Goal: Information Seeking & Learning: Find specific page/section

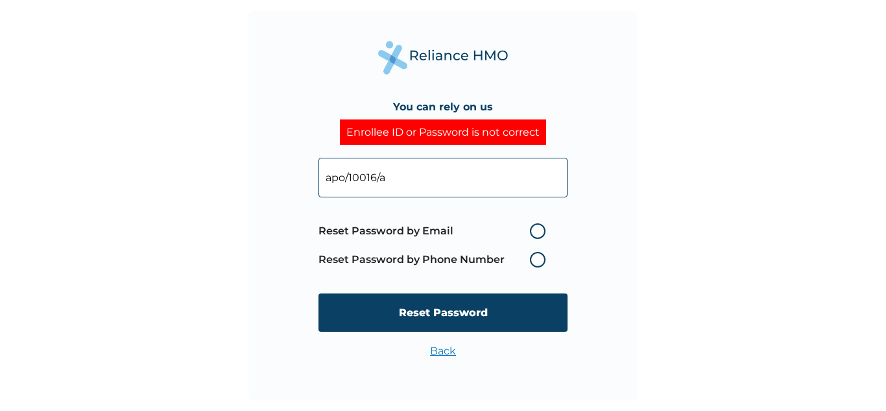
click at [531, 260] on label "Reset Password by Phone Number" at bounding box center [436, 260] width 234 height 16
click at [538, 259] on label "Reset Password by Phone Number" at bounding box center [436, 260] width 234 height 16
click at [534, 257] on label "Reset Password by Phone Number" at bounding box center [436, 260] width 234 height 16
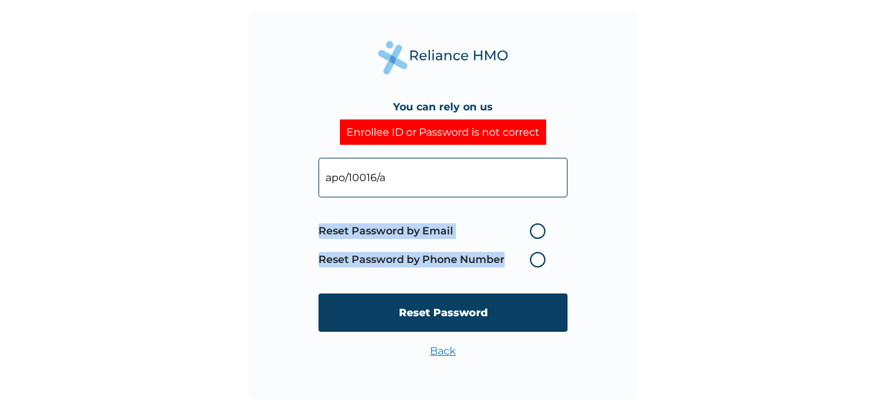
click at [534, 257] on label "Reset Password by Phone Number" at bounding box center [436, 260] width 234 height 16
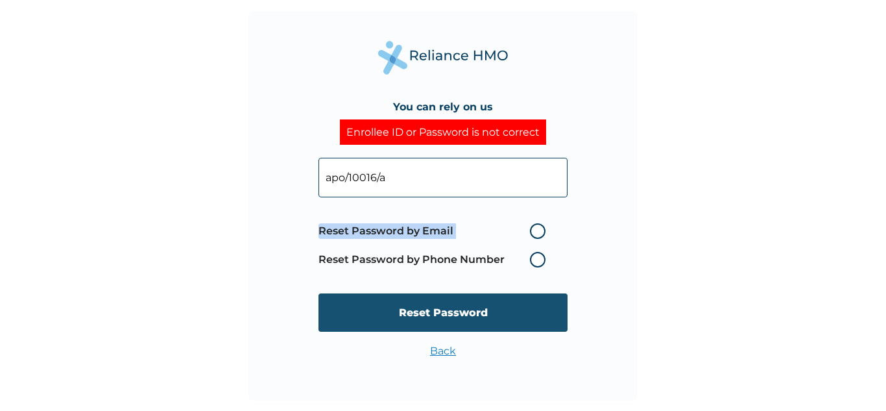
click at [492, 315] on input "Reset Password" at bounding box center [443, 312] width 249 height 38
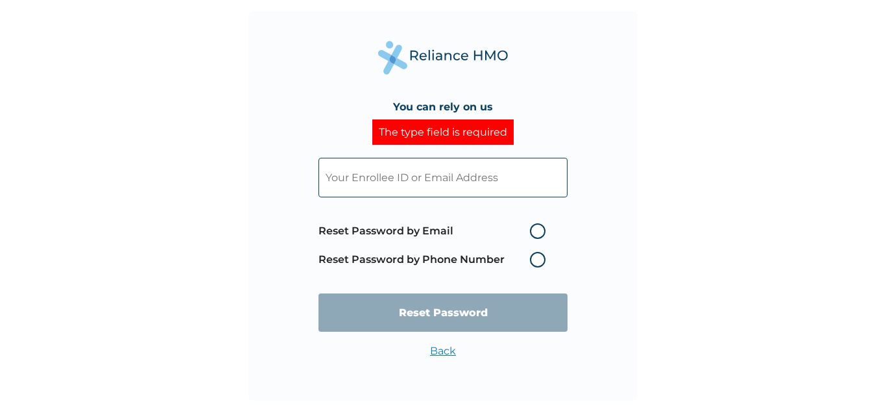
click at [478, 186] on input "text" at bounding box center [443, 178] width 249 height 40
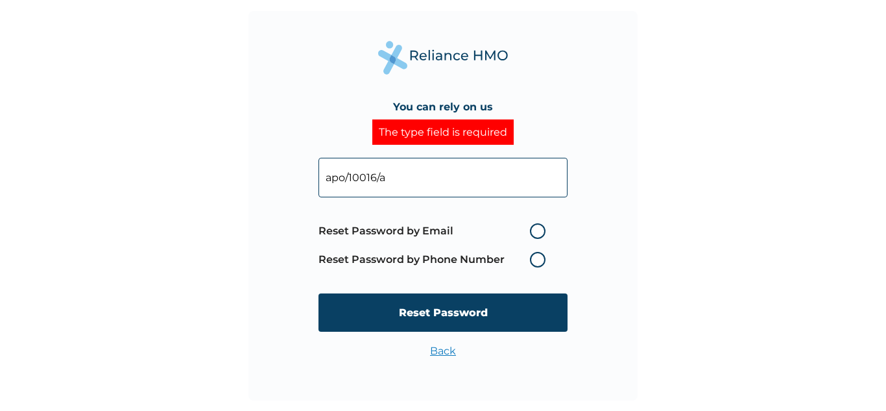
click at [534, 261] on label "Reset Password by Phone Number" at bounding box center [436, 260] width 234 height 16
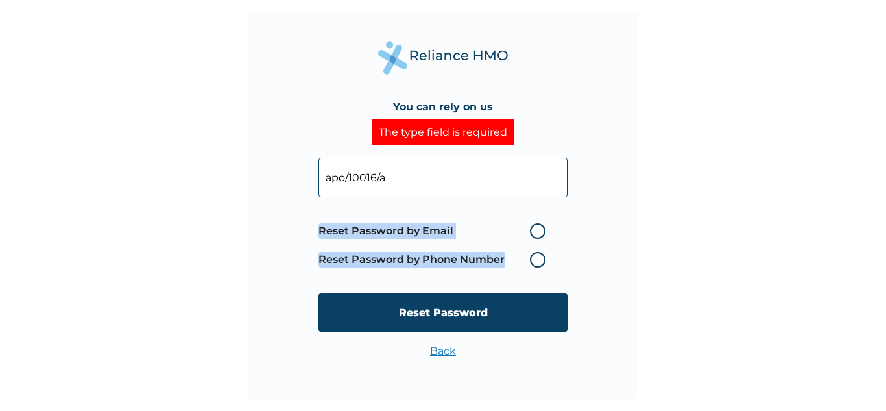
click at [534, 261] on label "Reset Password by Phone Number" at bounding box center [436, 260] width 234 height 16
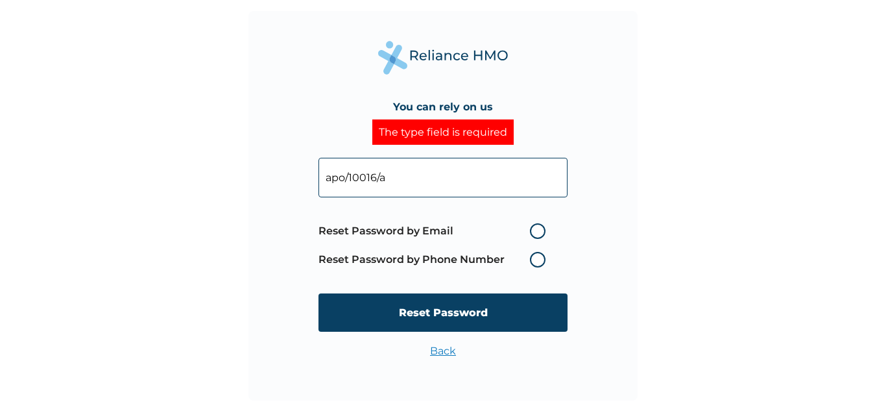
click at [398, 180] on input "apo/10016/a" at bounding box center [443, 178] width 249 height 40
click at [344, 176] on input "apo/10016/A" at bounding box center [443, 178] width 249 height 40
click at [398, 176] on input "APO/10016/A" at bounding box center [443, 178] width 249 height 40
type input "APO/10016/A"
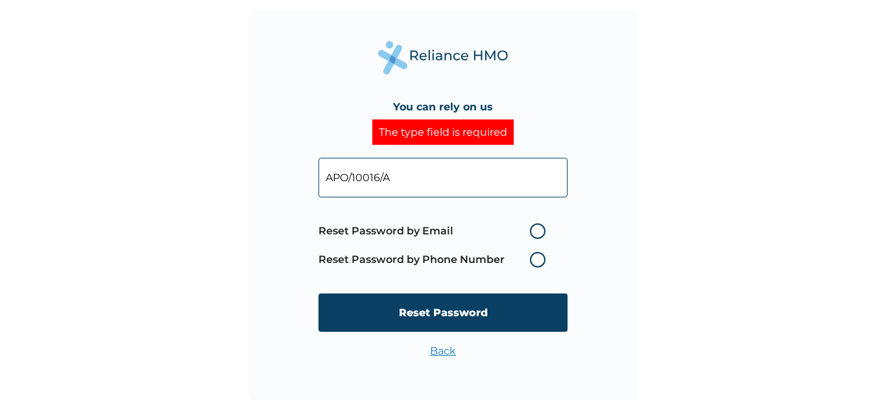
click at [354, 259] on label "Reset Password by Phone Number" at bounding box center [436, 260] width 234 height 16
click at [536, 259] on label "Reset Password by Phone Number" at bounding box center [436, 260] width 234 height 16
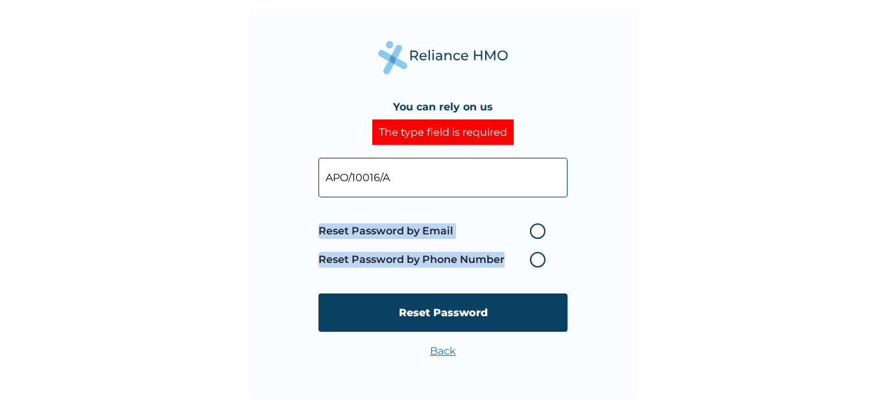
click at [536, 259] on label "Reset Password by Phone Number" at bounding box center [436, 260] width 234 height 16
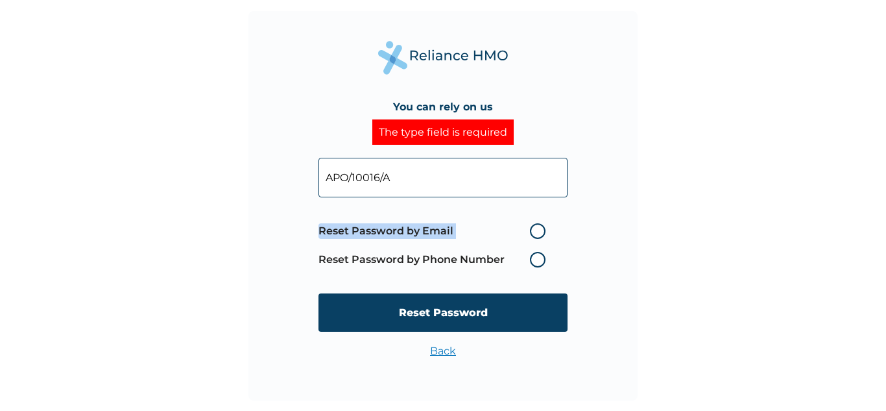
click at [536, 259] on label "Reset Password by Phone Number" at bounding box center [436, 260] width 234 height 16
click at [444, 349] on link "Back" at bounding box center [443, 350] width 26 height 12
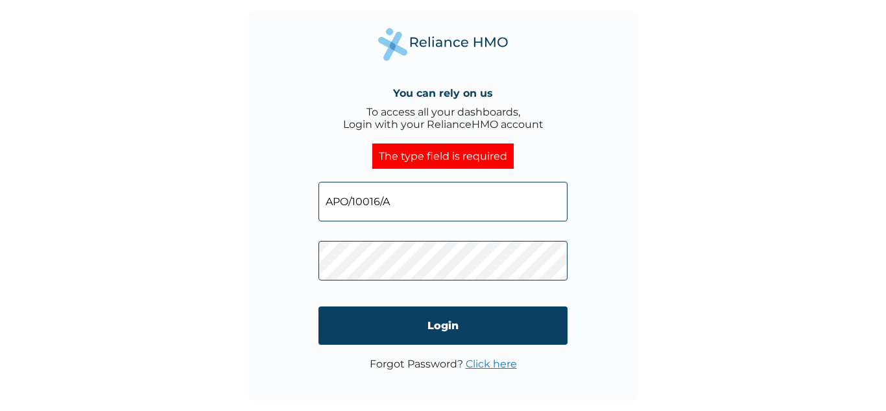
click at [476, 364] on link "Click here" at bounding box center [491, 363] width 51 height 12
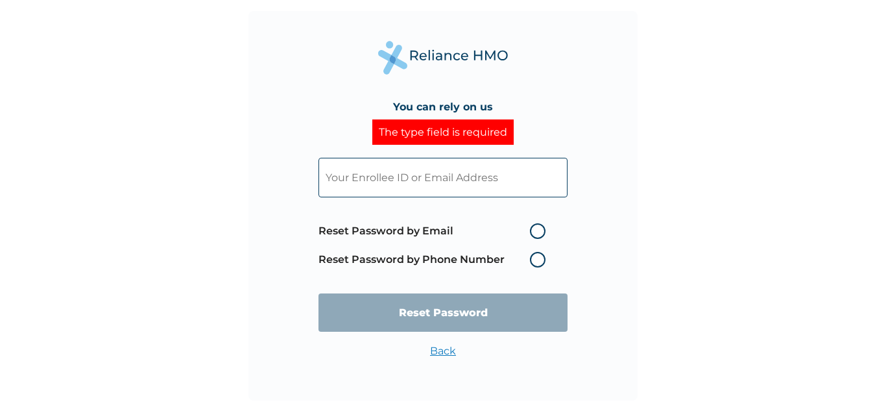
click at [477, 181] on input "text" at bounding box center [443, 178] width 249 height 40
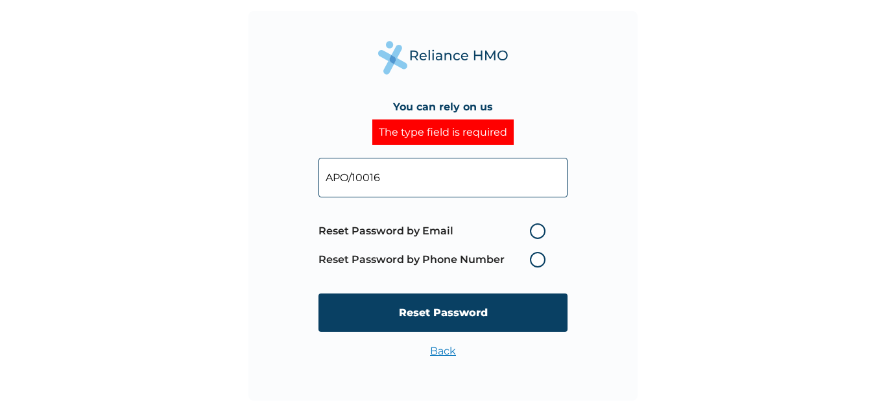
click at [421, 176] on input "APO/10016" at bounding box center [443, 178] width 249 height 40
click at [421, 176] on input "APO/10016/A" at bounding box center [443, 178] width 249 height 40
type input "APO/10016/A"
click at [367, 264] on label "Reset Password by Phone Number" at bounding box center [436, 260] width 234 height 16
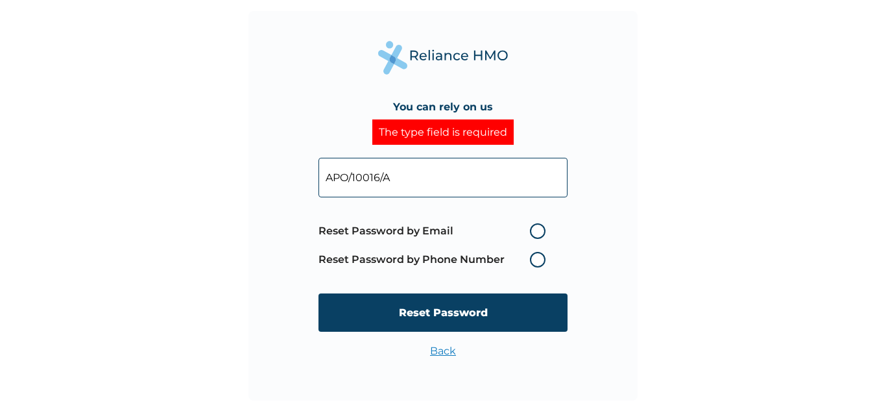
click at [536, 259] on label "Reset Password by Phone Number" at bounding box center [436, 260] width 234 height 16
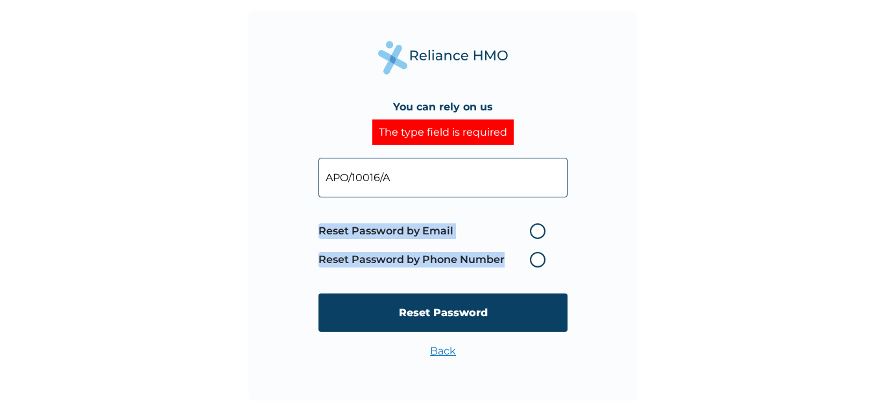
click at [536, 259] on label "Reset Password by Phone Number" at bounding box center [436, 260] width 234 height 16
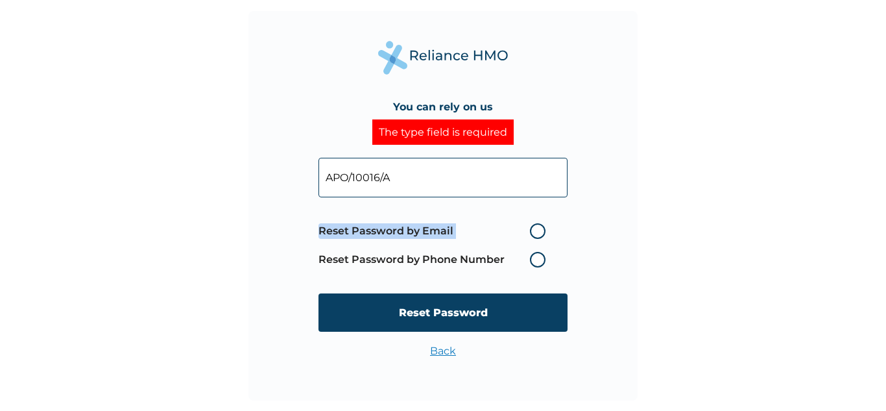
click at [536, 259] on label "Reset Password by Phone Number" at bounding box center [436, 260] width 234 height 16
click at [536, 227] on label "Reset Password by Email" at bounding box center [436, 231] width 234 height 16
click at [533, 227] on input "Reset Password by Email" at bounding box center [522, 231] width 21 height 21
radio input "true"
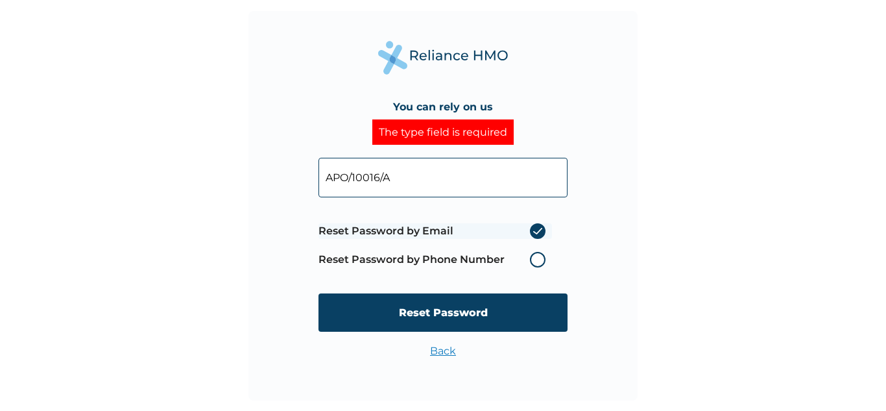
click at [536, 227] on label "Reset Password by Email" at bounding box center [436, 231] width 234 height 16
click at [533, 227] on input "Reset Password by Email" at bounding box center [522, 231] width 21 height 21
click at [535, 262] on label "Reset Password by Phone Number" at bounding box center [436, 260] width 234 height 16
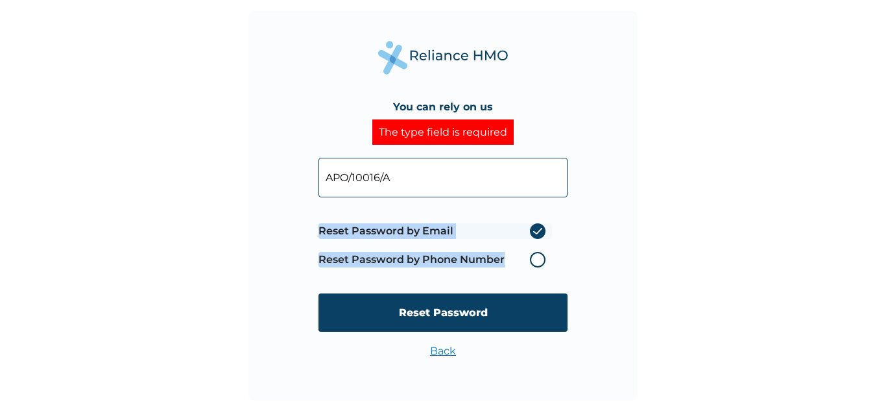
click at [535, 262] on label "Reset Password by Phone Number" at bounding box center [436, 260] width 234 height 16
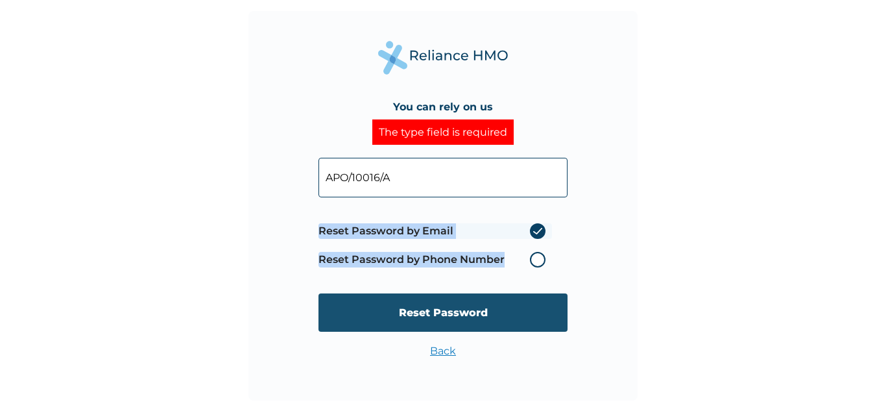
click at [450, 316] on input "Reset Password" at bounding box center [443, 312] width 249 height 38
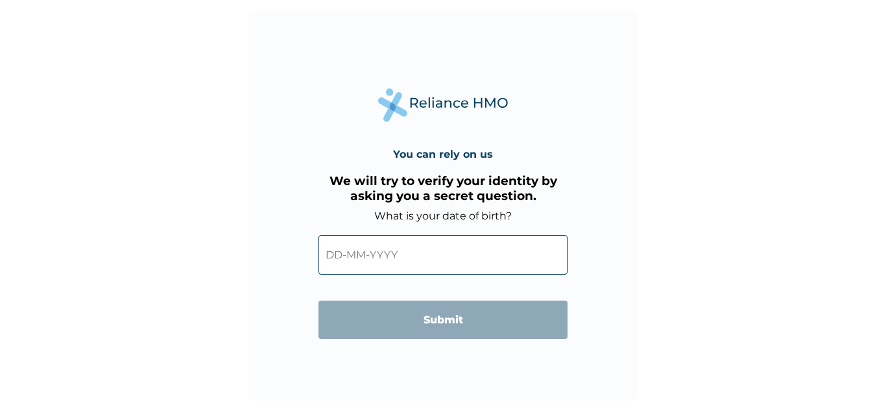
click at [402, 269] on input "text" at bounding box center [443, 255] width 249 height 40
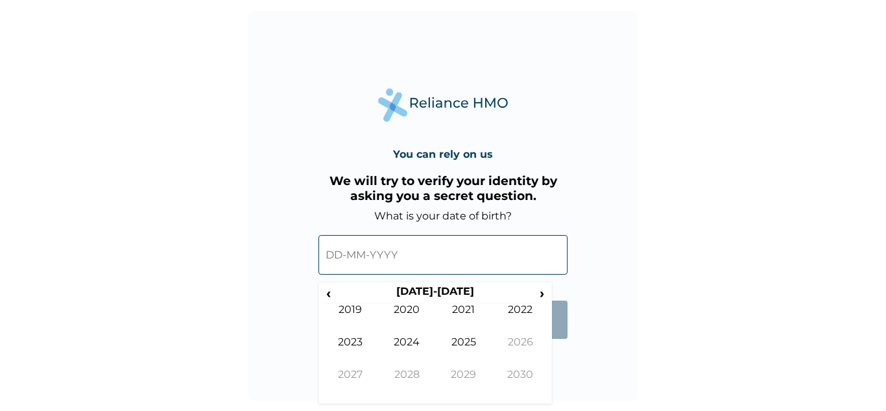
click at [365, 256] on input "text" at bounding box center [443, 255] width 249 height 40
click at [330, 298] on span "‹" at bounding box center [329, 293] width 14 height 16
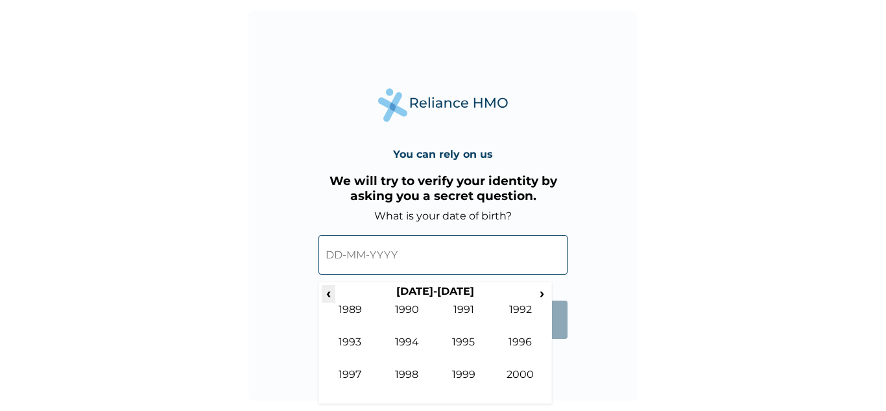
click at [330, 298] on span "‹" at bounding box center [329, 293] width 14 height 16
click at [472, 378] on td "1979" at bounding box center [463, 384] width 57 height 32
click at [469, 314] on td "Mar" at bounding box center [463, 319] width 57 height 32
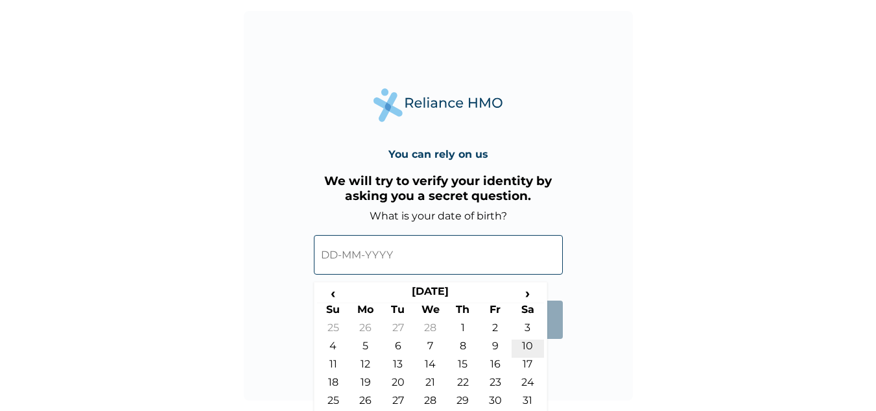
click at [531, 342] on td "10" at bounding box center [528, 348] width 32 height 18
type input "10-03-1979"
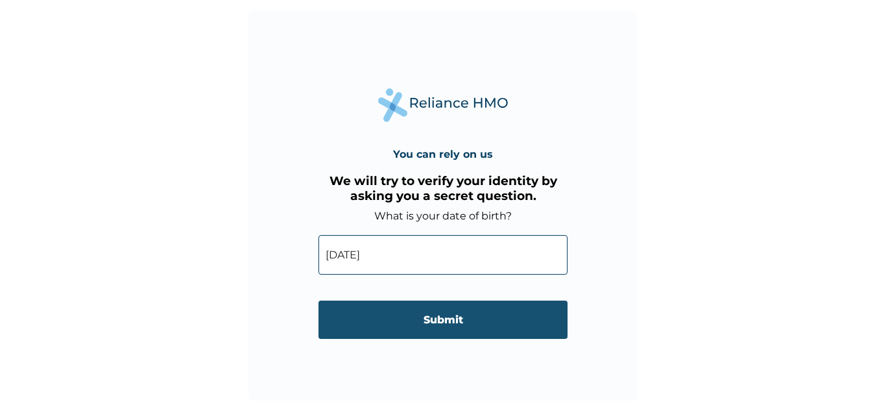
click at [468, 320] on input "Submit" at bounding box center [443, 319] width 249 height 38
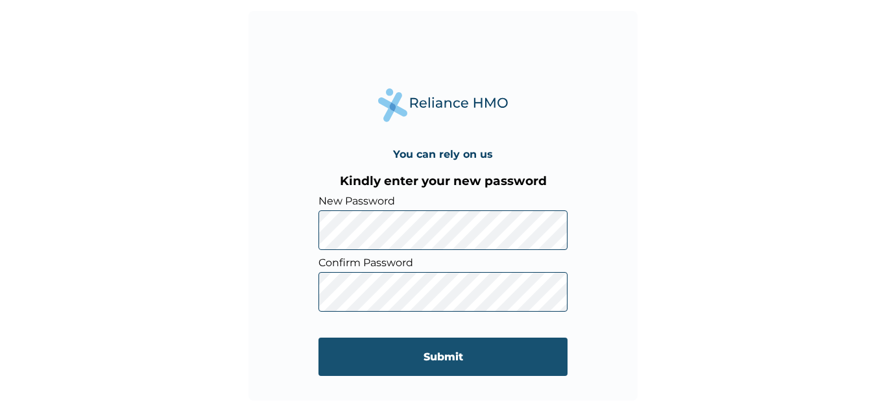
click at [369, 350] on input "Submit" at bounding box center [443, 356] width 249 height 38
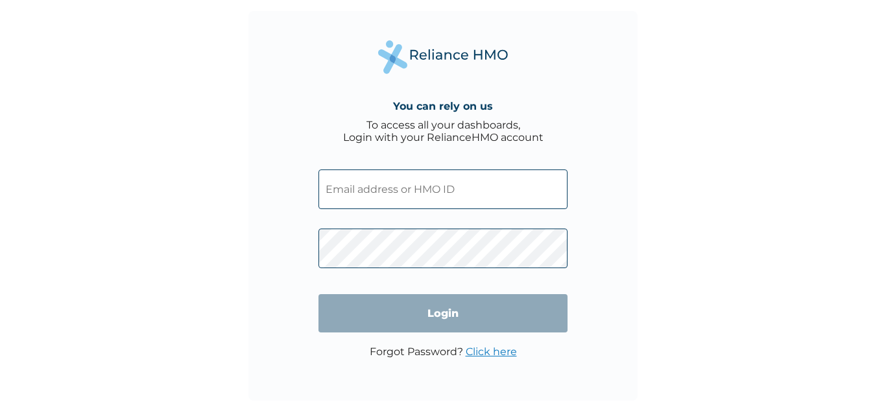
type input "apo/10016/a"
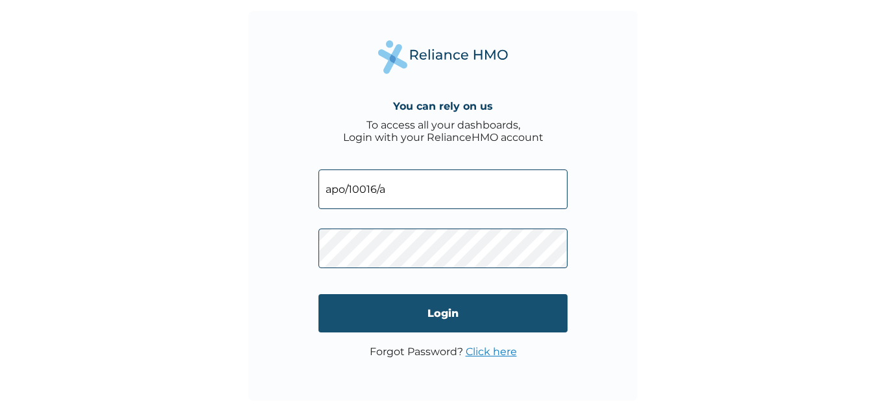
click at [443, 317] on input "Login" at bounding box center [443, 313] width 249 height 38
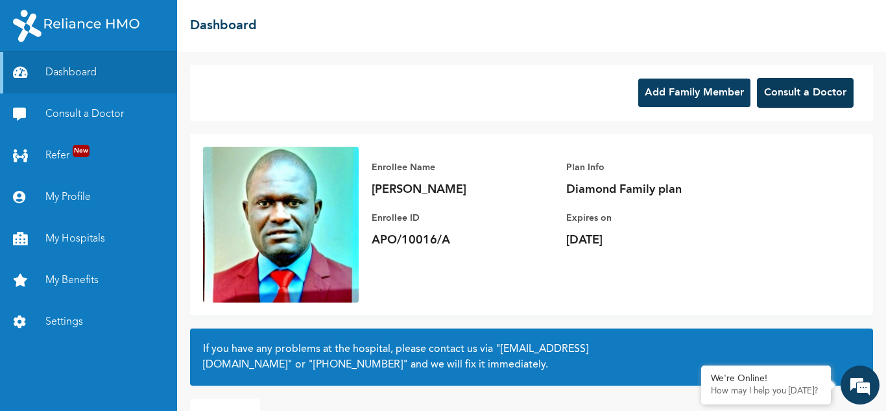
click at [811, 94] on button "Consult a Doctor" at bounding box center [805, 93] width 97 height 30
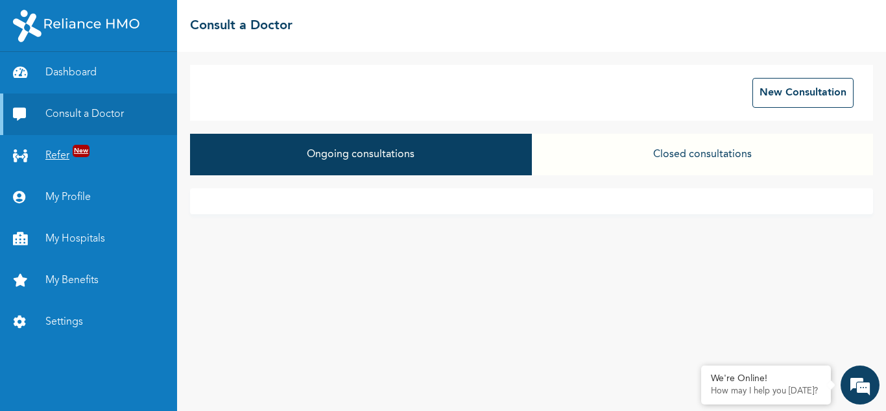
click at [63, 156] on link "Refer New" at bounding box center [88, 156] width 177 height 42
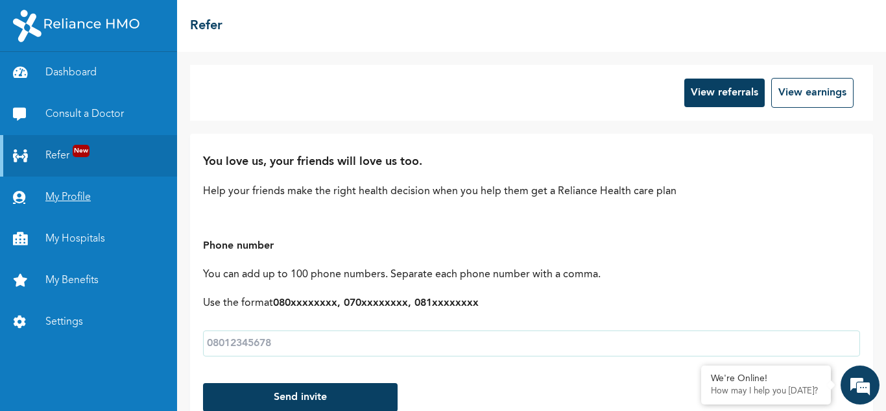
click at [64, 195] on link "My Profile" at bounding box center [88, 197] width 177 height 42
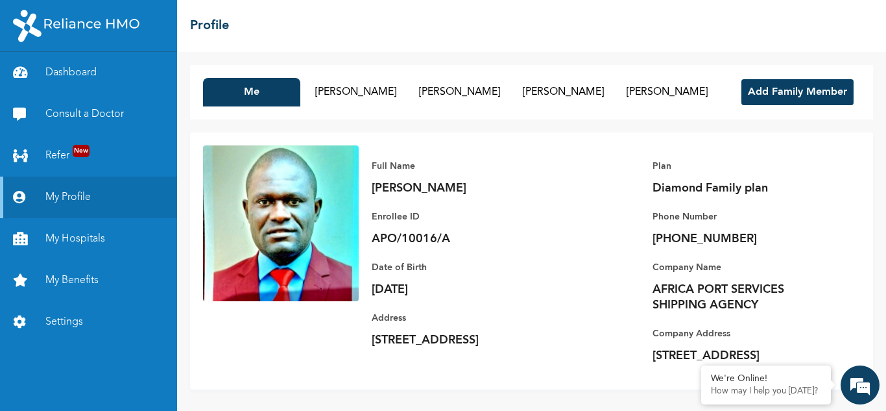
scroll to position [5, 0]
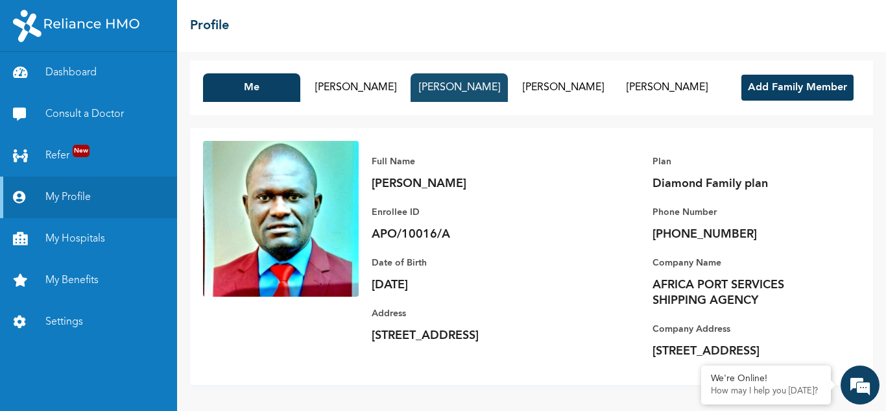
click at [466, 88] on button "[PERSON_NAME]" at bounding box center [459, 87] width 97 height 29
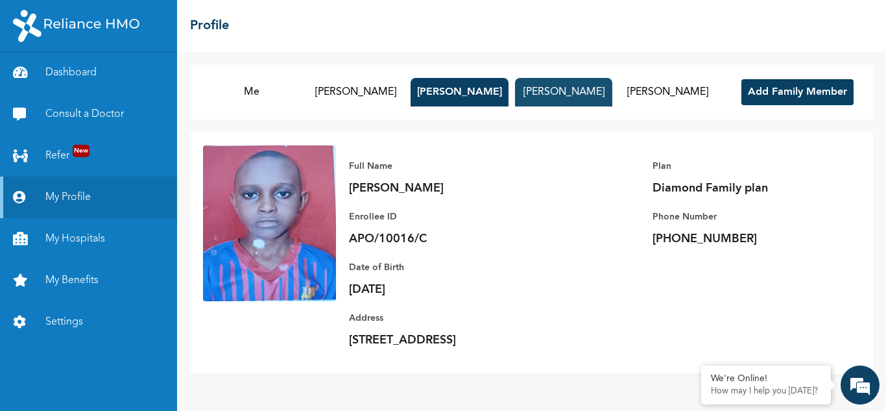
click at [571, 86] on button "[PERSON_NAME]" at bounding box center [563, 92] width 97 height 29
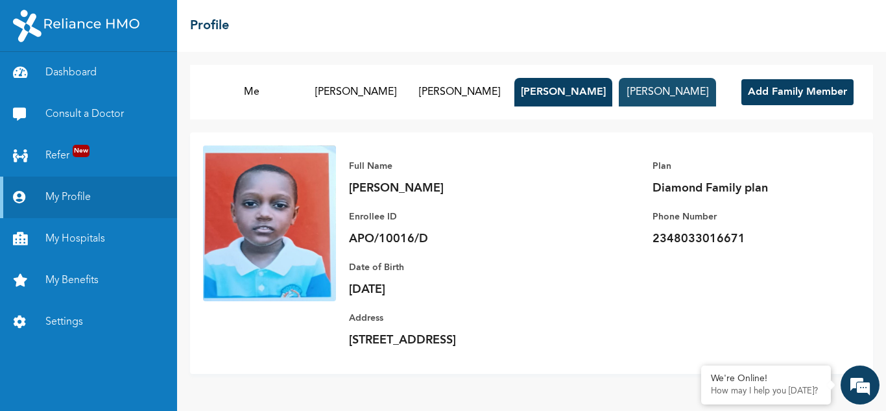
click at [653, 91] on button "[PERSON_NAME]" at bounding box center [667, 92] width 97 height 29
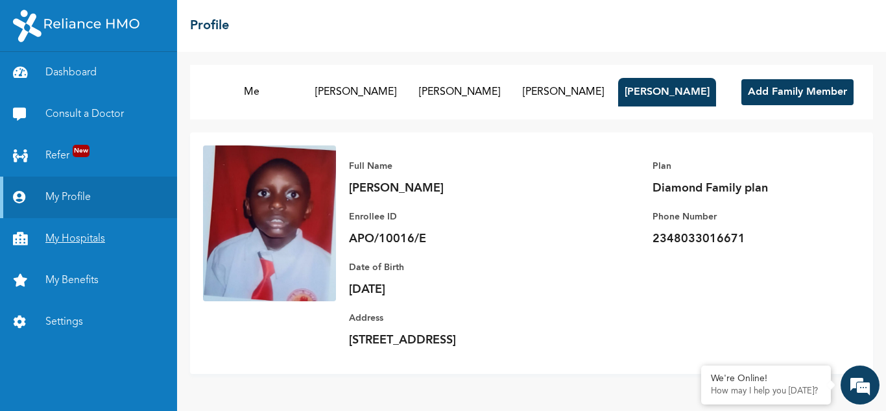
click at [69, 236] on link "My Hospitals" at bounding box center [88, 239] width 177 height 42
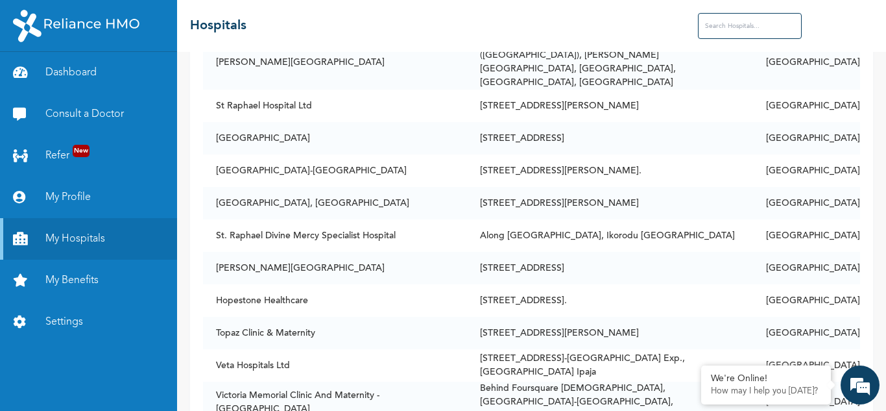
scroll to position [3555, 0]
click at [739, 27] on input "text" at bounding box center [750, 26] width 104 height 26
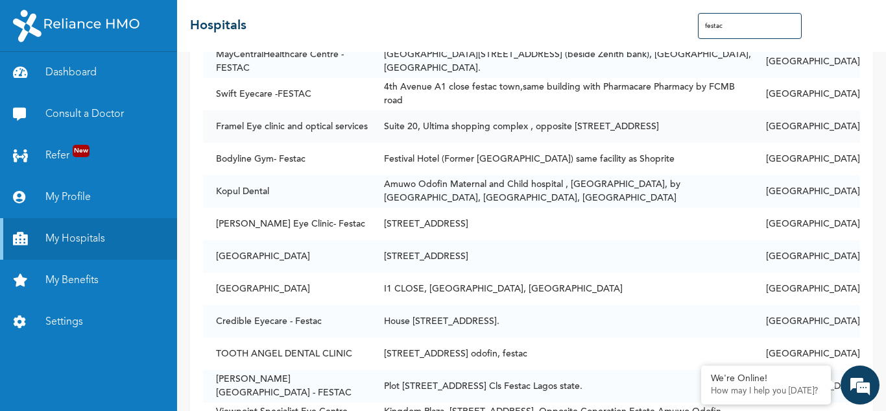
scroll to position [372, 0]
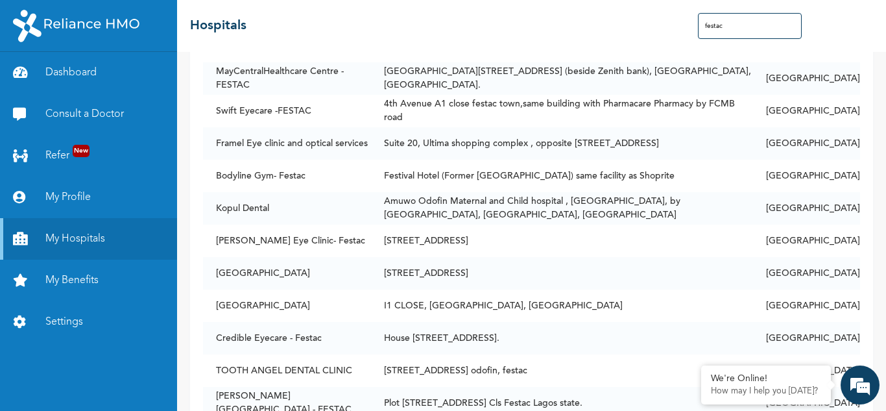
click at [710, 25] on input "festac" at bounding box center [750, 26] width 104 height 26
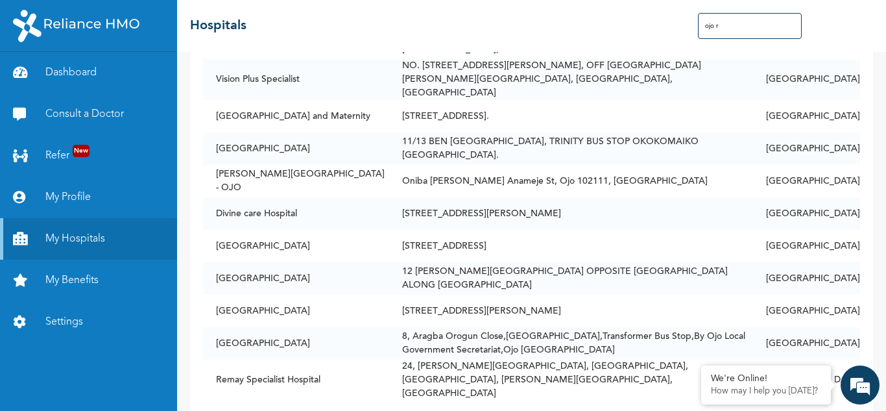
scroll to position [0, 0]
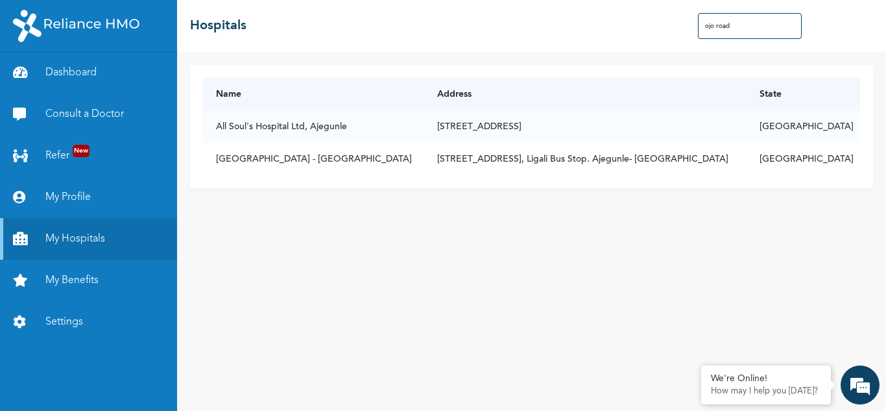
click at [705, 25] on input "ojo road" at bounding box center [750, 26] width 104 height 26
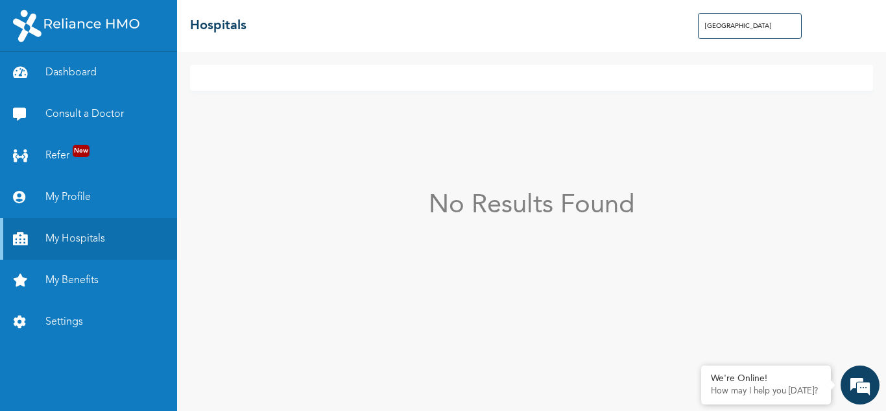
drag, startPoint x: 744, startPoint y: 23, endPoint x: 693, endPoint y: 27, distance: 50.8
click at [693, 27] on div "☰ Hospitals [GEOGRAPHIC_DATA]" at bounding box center [531, 26] width 709 height 52
click at [710, 27] on input "satelite" at bounding box center [750, 26] width 104 height 26
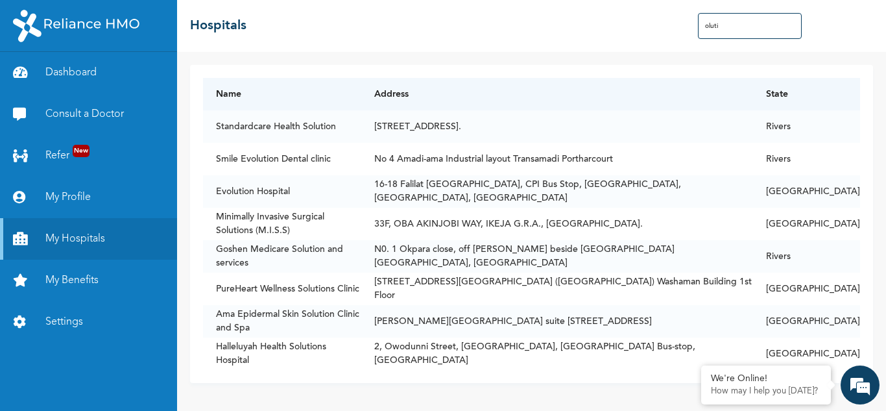
click at [715, 27] on input "oluti" at bounding box center [750, 26] width 104 height 26
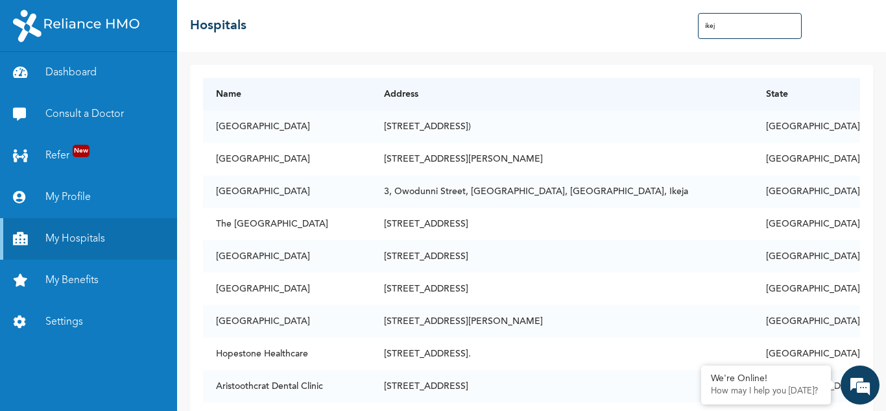
type input "ikeja"
